Goal: Communication & Community: Answer question/provide support

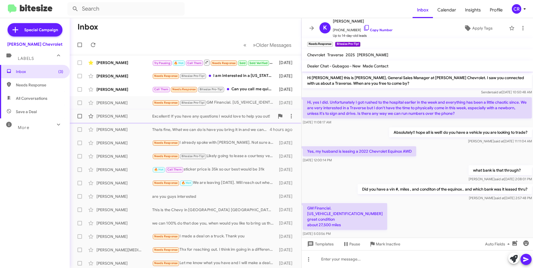
scroll to position [21, 0]
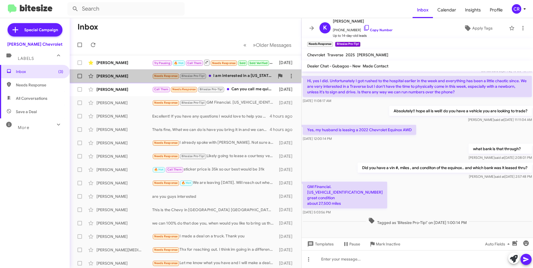
click at [234, 75] on div "Needs Response Bitesize Pro-Tip! I am interested in a [US_STATE] trail boss. It…" at bounding box center [213, 76] width 122 height 6
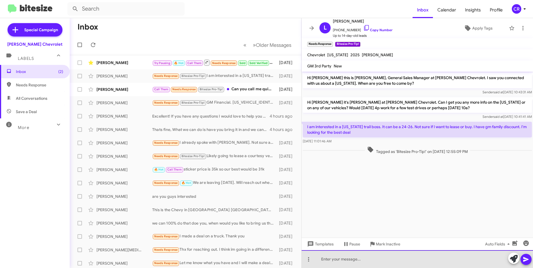
click at [341, 258] on div at bounding box center [417, 259] width 231 height 18
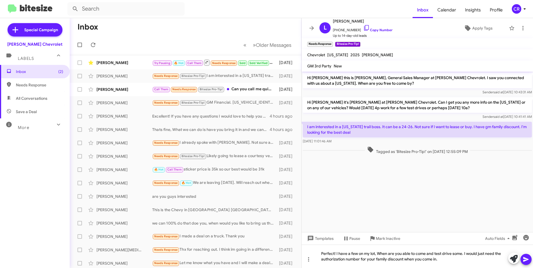
click at [525, 263] on span at bounding box center [526, 259] width 7 height 11
click at [526, 262] on icon at bounding box center [526, 259] width 7 height 7
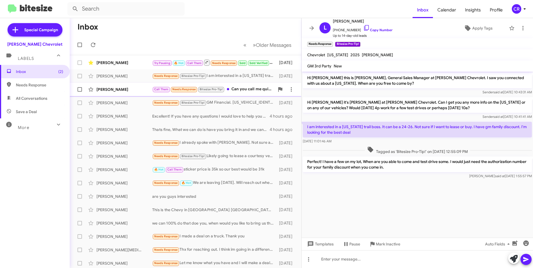
click at [247, 88] on div "Call Them Needs Response Bitesize Pro-Tip! Can you call me quick?" at bounding box center [213, 89] width 122 height 6
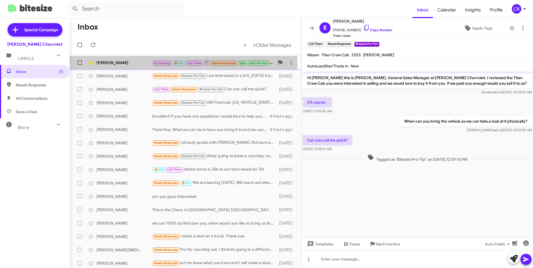
click at [131, 64] on div "[PERSON_NAME]" at bounding box center [124, 63] width 56 height 6
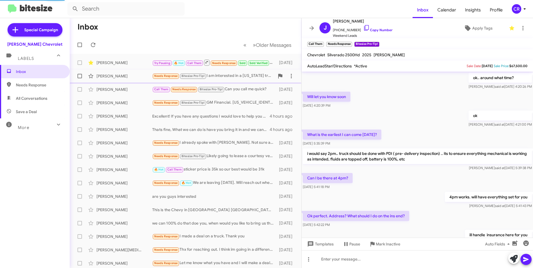
scroll to position [235, 0]
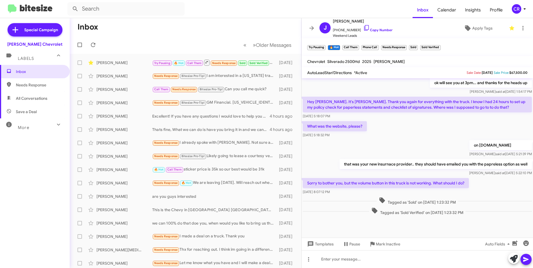
click at [22, 89] on span "Needs Response" at bounding box center [35, 84] width 70 height 13
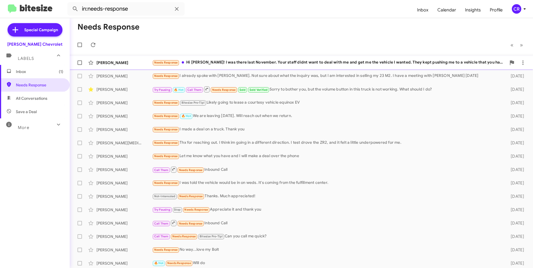
click at [233, 60] on div "Needs Response Hi [PERSON_NAME]! I was there last November. Your staff didnt wa…" at bounding box center [329, 62] width 354 height 6
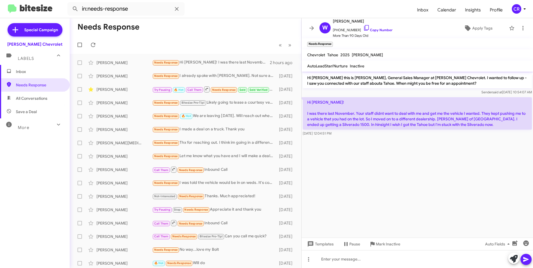
click at [35, 96] on span "All Conversations" at bounding box center [32, 99] width 32 height 6
type input "in:all-conversations"
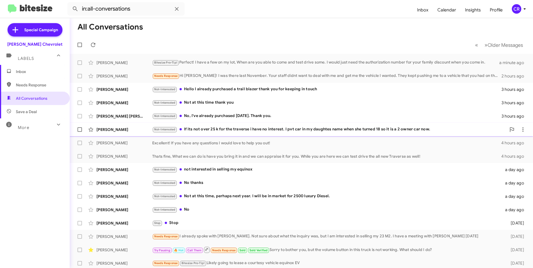
click at [244, 127] on div "Not-Interested If its not over 25 k for the traverse i have no interest. I pvt …" at bounding box center [329, 129] width 354 height 6
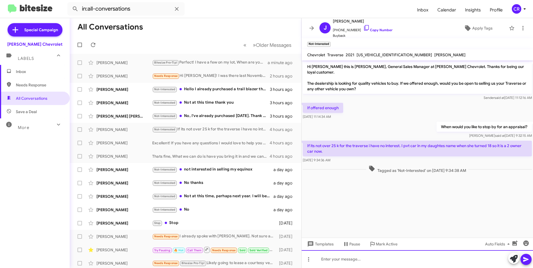
click at [344, 258] on div at bounding box center [417, 259] width 231 height 18
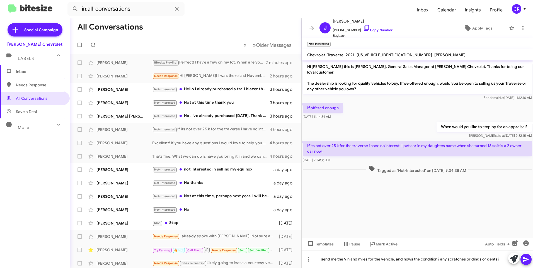
click at [524, 260] on icon at bounding box center [526, 259] width 7 height 7
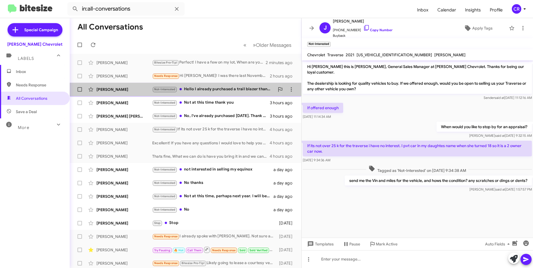
click at [204, 91] on div "Not-Interested Hello I already purchased a trail blazer thank you for keeping i…" at bounding box center [213, 89] width 122 height 6
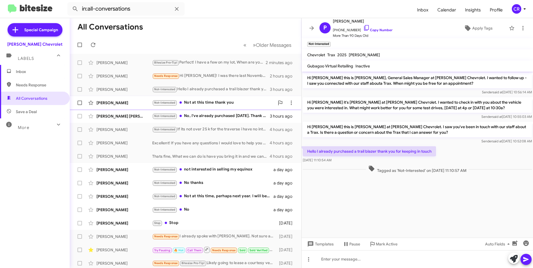
click at [189, 105] on div "Not-Interested Not at this time thank you" at bounding box center [213, 103] width 122 height 6
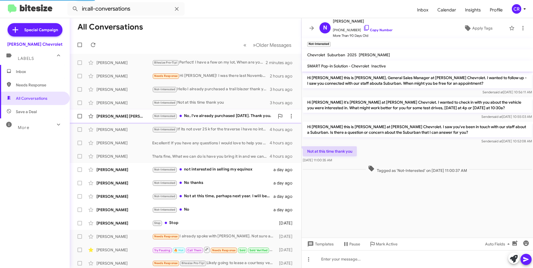
click at [209, 115] on div "Not-Interested No, I've already purchased [DATE]. Thank you." at bounding box center [213, 116] width 122 height 6
click at [197, 171] on div "Not-Interested not interested in selling my equinox" at bounding box center [213, 169] width 122 height 6
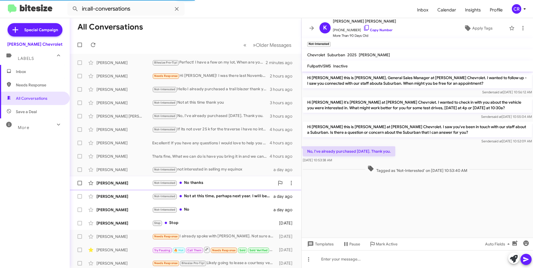
click at [192, 184] on div "Not-Interested No thanks" at bounding box center [213, 183] width 122 height 6
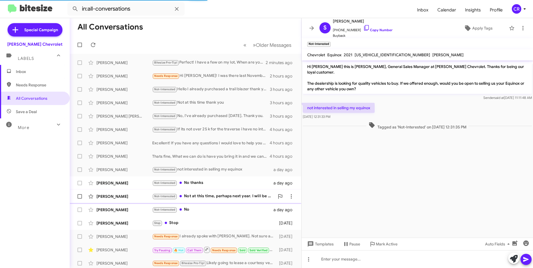
click at [194, 194] on div "Not-Interested Not at this time, perhaps next year. I will be in market for 250…" at bounding box center [213, 196] width 122 height 6
click at [186, 209] on div "Not-Interested No" at bounding box center [213, 210] width 122 height 6
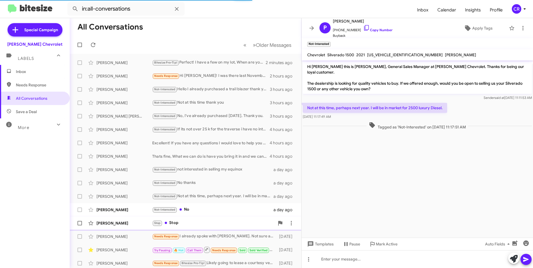
click at [184, 222] on div "Stop Stop" at bounding box center [213, 223] width 122 height 6
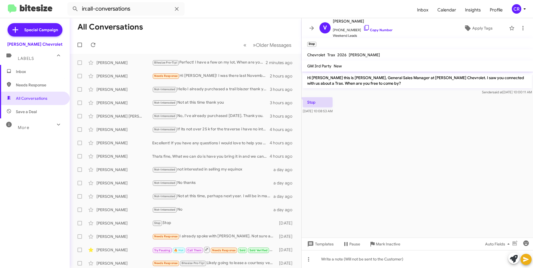
click at [28, 83] on span "Needs Response" at bounding box center [39, 85] width 47 height 6
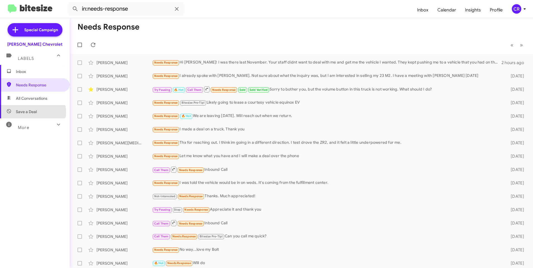
click at [28, 112] on span "Save a Deal" at bounding box center [26, 112] width 21 height 6
type input "in:not-interested"
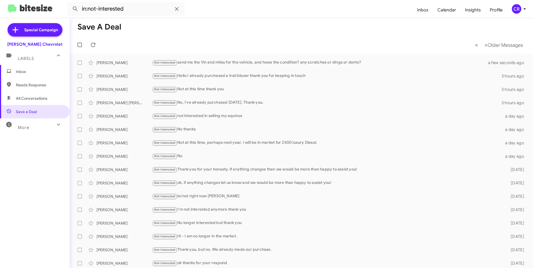
click at [32, 73] on span "Inbox" at bounding box center [39, 72] width 47 height 6
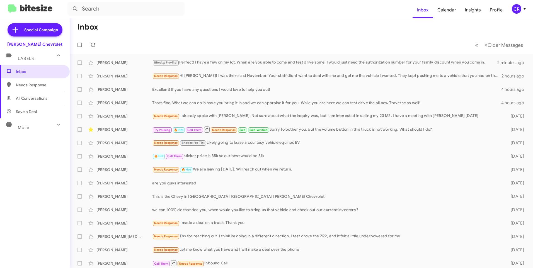
click at [41, 84] on span "Needs Response" at bounding box center [39, 85] width 47 height 6
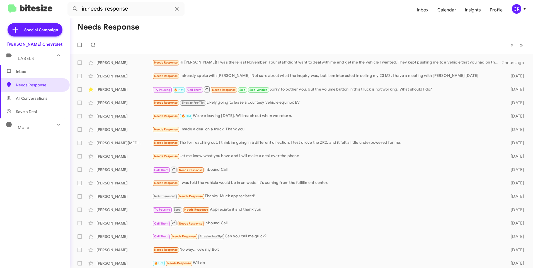
click at [25, 98] on span "All Conversations" at bounding box center [32, 99] width 32 height 6
type input "in:all-conversations"
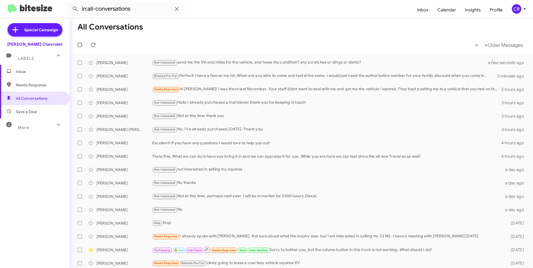
click at [41, 74] on span "Inbox" at bounding box center [39, 72] width 47 height 6
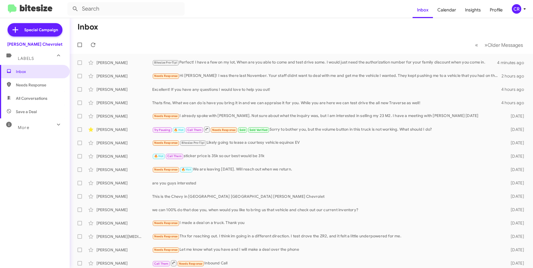
click at [24, 82] on span "Needs Response" at bounding box center [35, 84] width 70 height 13
type input "in:needs-response"
